Goal: Information Seeking & Learning: Learn about a topic

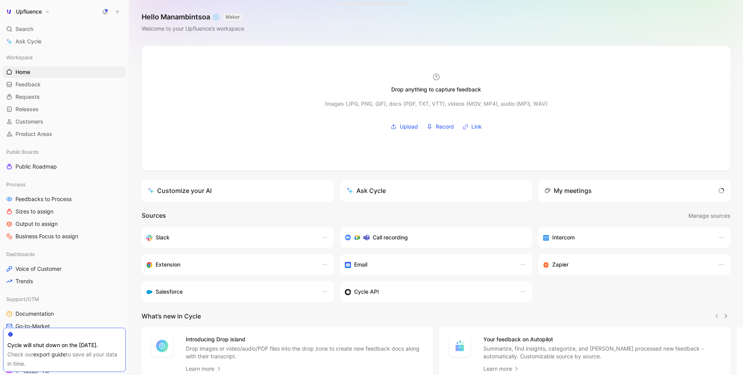
click at [102, 12] on icon at bounding box center [105, 12] width 6 height 6
click at [43, 108] on link "Releases G then L" at bounding box center [64, 109] width 123 height 12
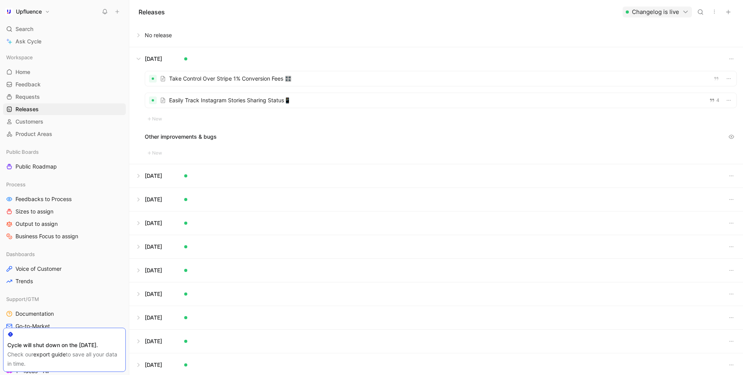
click at [153, 35] on button at bounding box center [436, 35] width 613 height 23
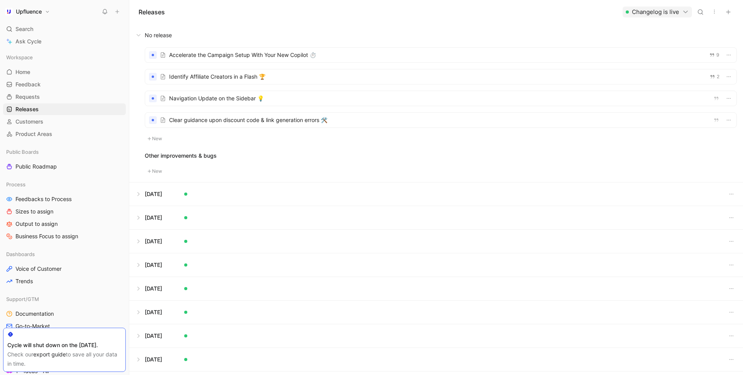
click at [139, 34] on button at bounding box center [436, 35] width 613 height 23
